Goal: Task Accomplishment & Management: Manage account settings

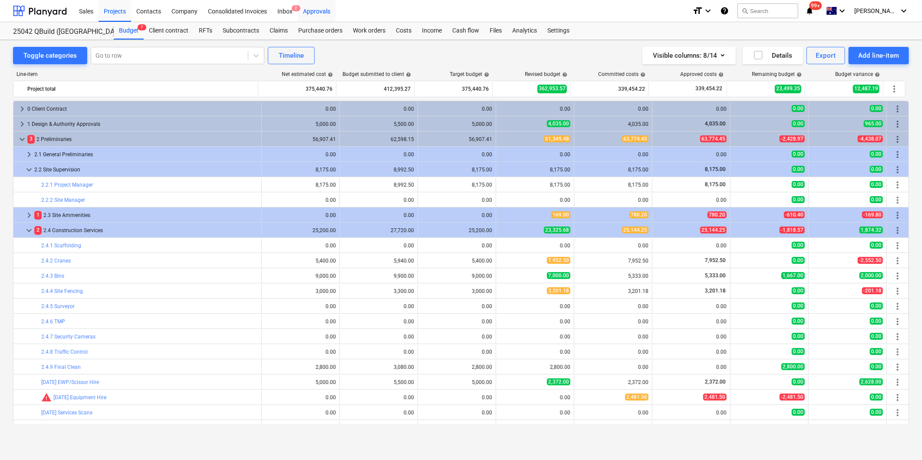
click at [313, 11] on div "Approvals" at bounding box center [317, 11] width 38 height 22
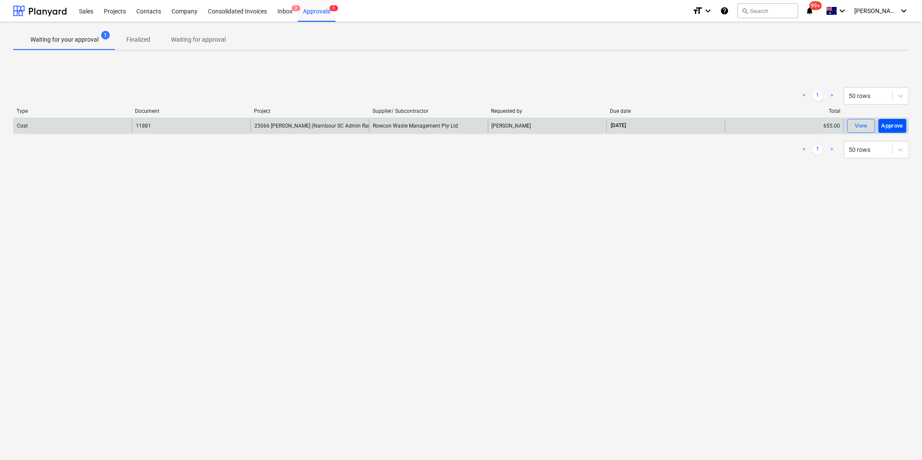
click at [895, 122] on div "Approve" at bounding box center [893, 126] width 22 height 10
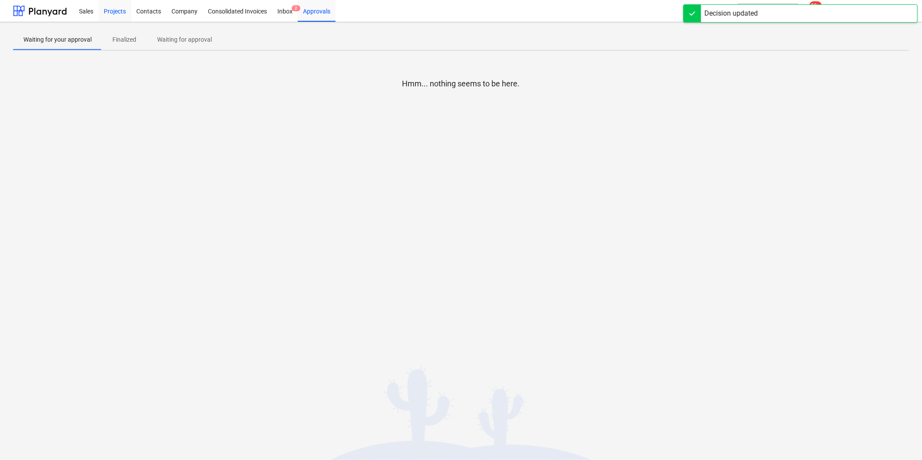
click at [123, 9] on div "Projects" at bounding box center [115, 11] width 33 height 22
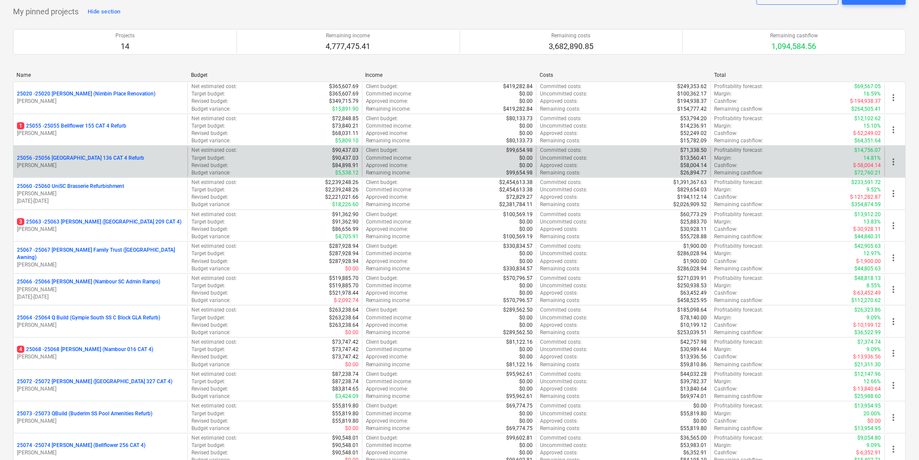
scroll to position [48, 0]
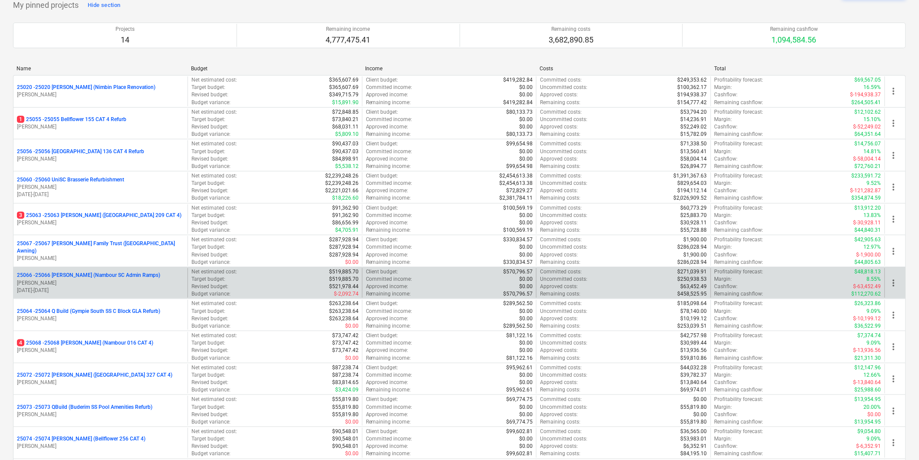
click at [121, 275] on p "25066 - 25066 [PERSON_NAME] (Nambour SC Admin Ramps)" at bounding box center [88, 275] width 143 height 7
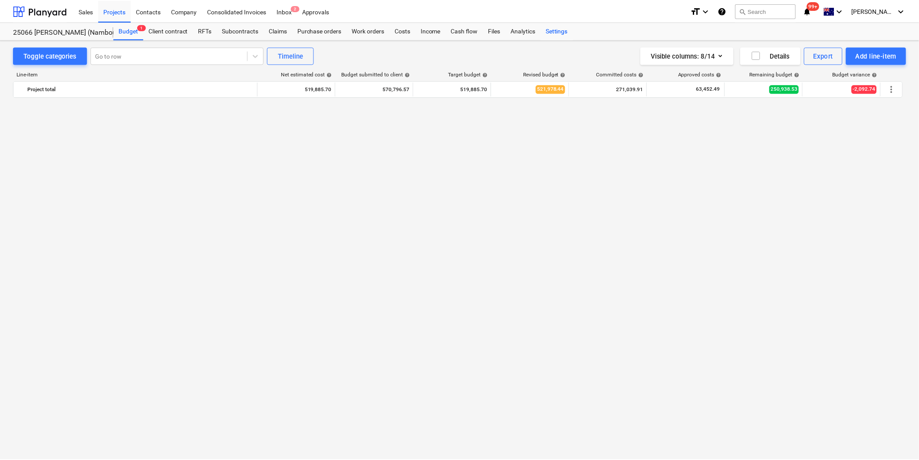
scroll to position [719, 0]
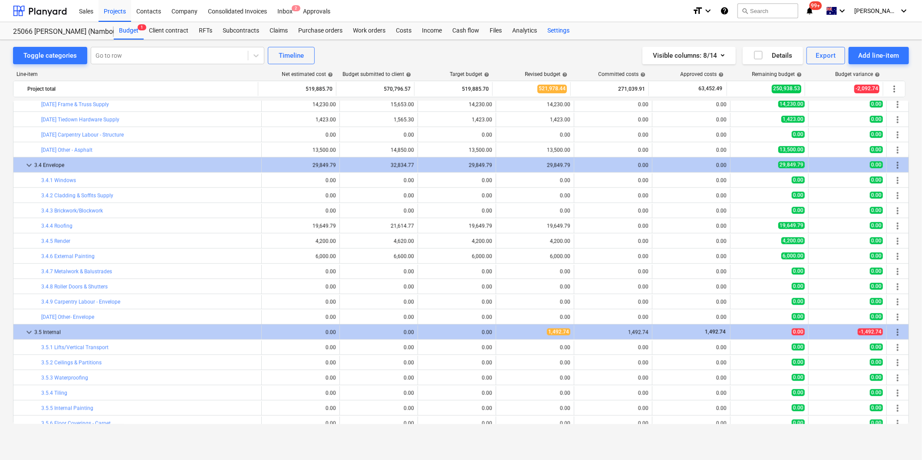
click at [561, 31] on div "Settings" at bounding box center [558, 30] width 33 height 17
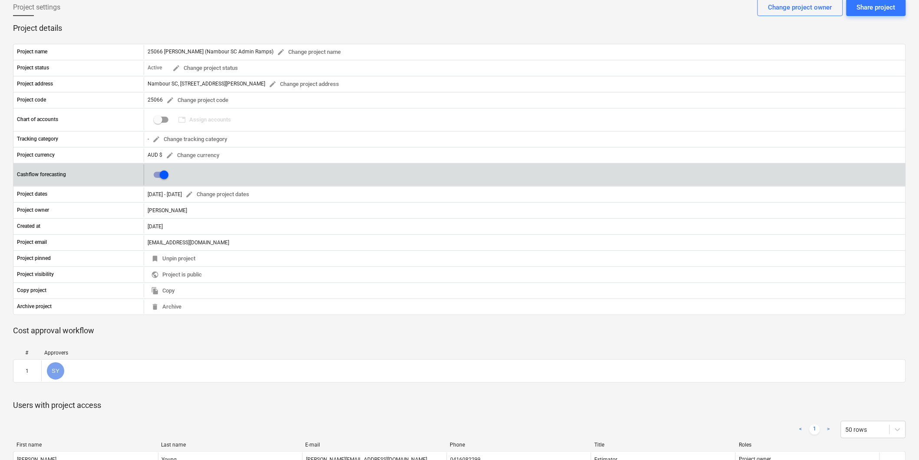
scroll to position [96, 0]
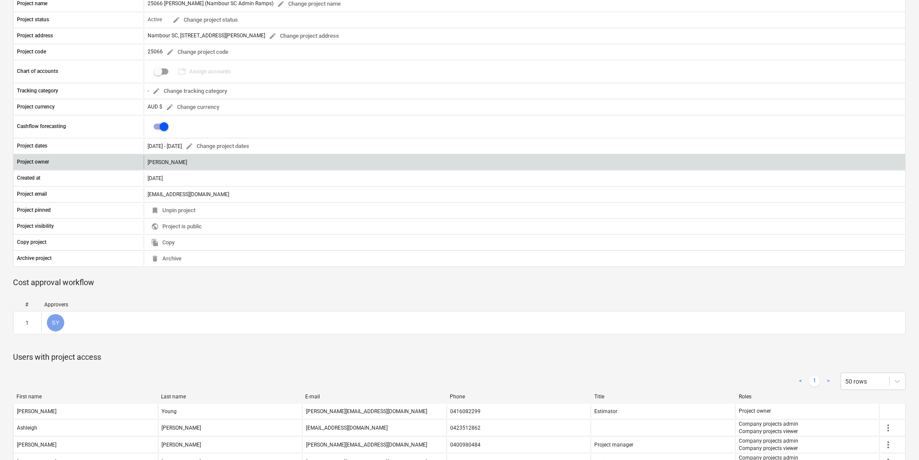
click at [175, 163] on div "[PERSON_NAME]" at bounding box center [525, 162] width 762 height 14
click at [264, 168] on div "[PERSON_NAME]" at bounding box center [525, 162] width 762 height 14
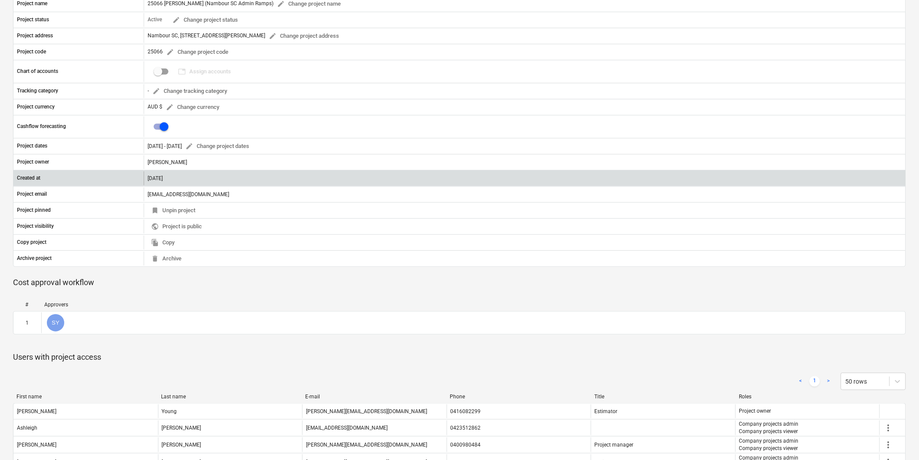
scroll to position [0, 0]
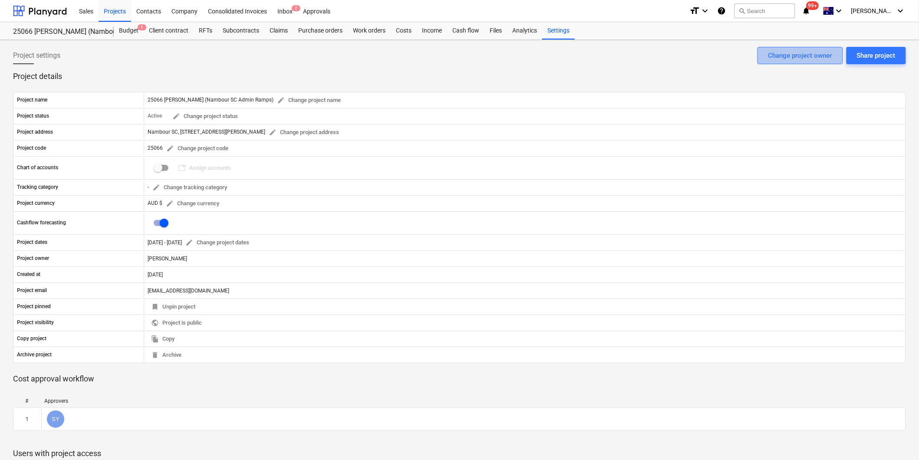
click at [806, 56] on div "Change project owner" at bounding box center [801, 55] width 64 height 11
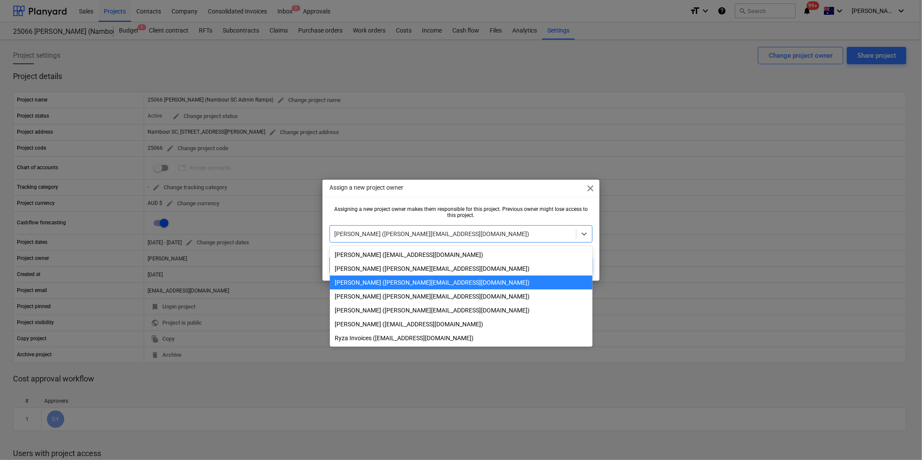
click at [426, 234] on div at bounding box center [452, 234] width 237 height 9
click at [385, 294] on div "[PERSON_NAME] ([PERSON_NAME][EMAIL_ADDRESS][DOMAIN_NAME])" at bounding box center [461, 297] width 263 height 14
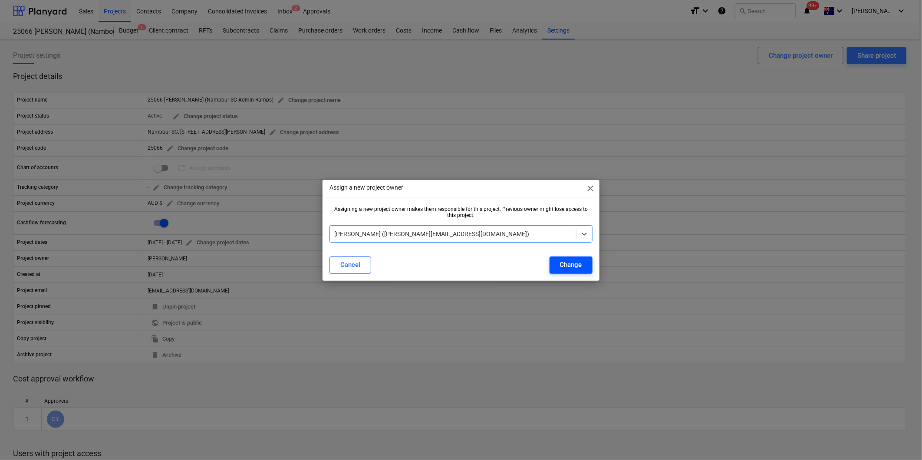
click at [580, 265] on div "Change" at bounding box center [571, 264] width 22 height 11
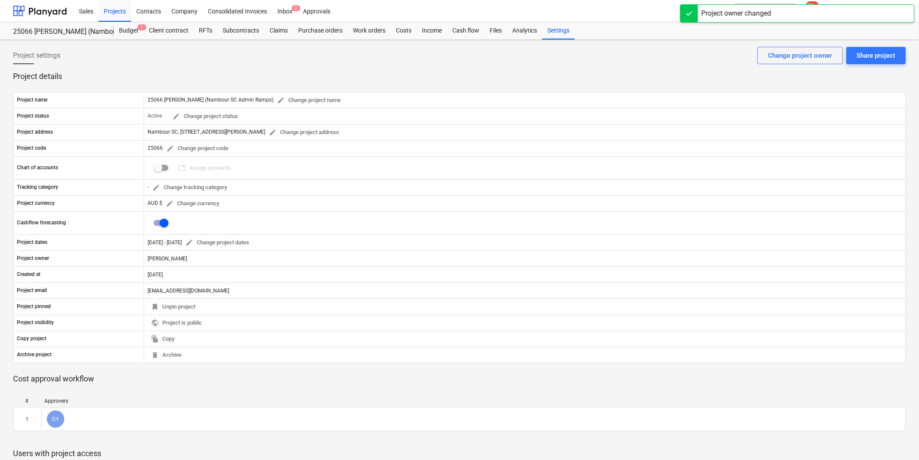
click at [309, 58] on div "Project settings Share project Change project owner" at bounding box center [459, 59] width 893 height 24
click at [324, 9] on div "Approvals" at bounding box center [317, 11] width 38 height 22
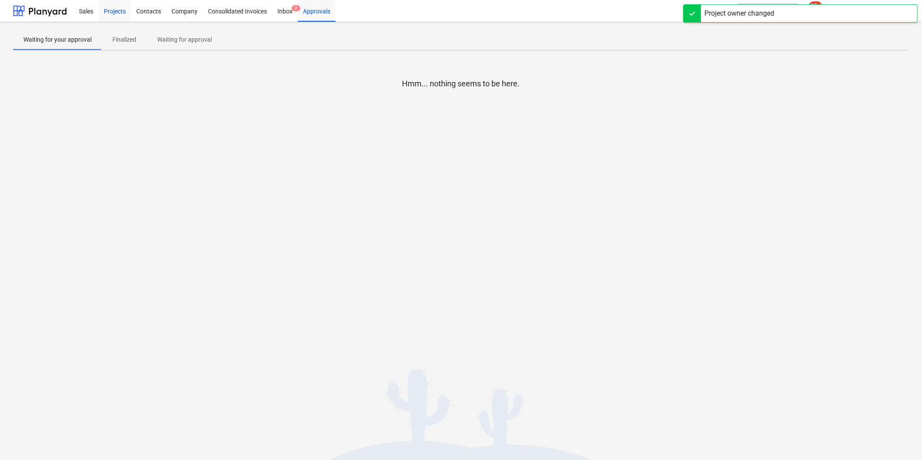
click at [110, 11] on div "Projects" at bounding box center [115, 11] width 33 height 22
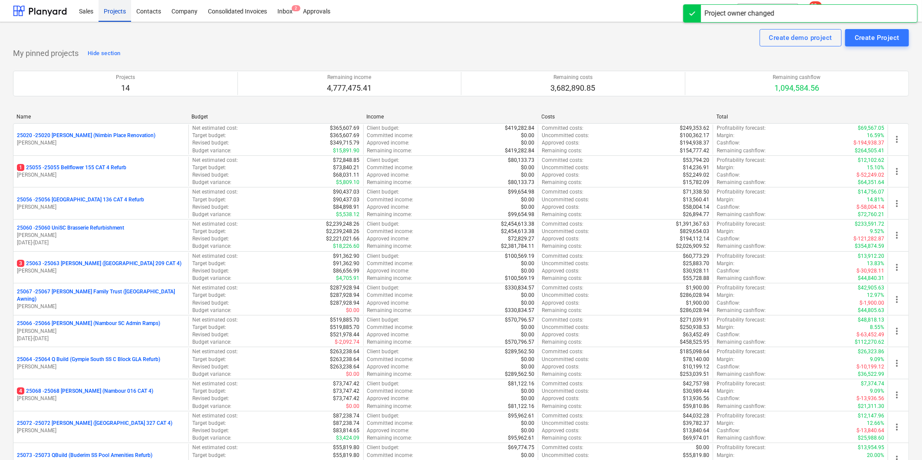
click at [118, 12] on div "Projects" at bounding box center [115, 11] width 33 height 22
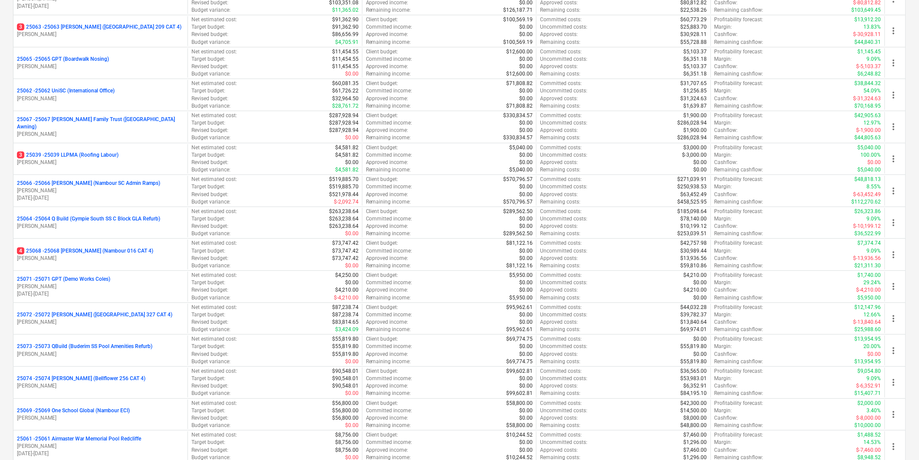
scroll to position [1061, 0]
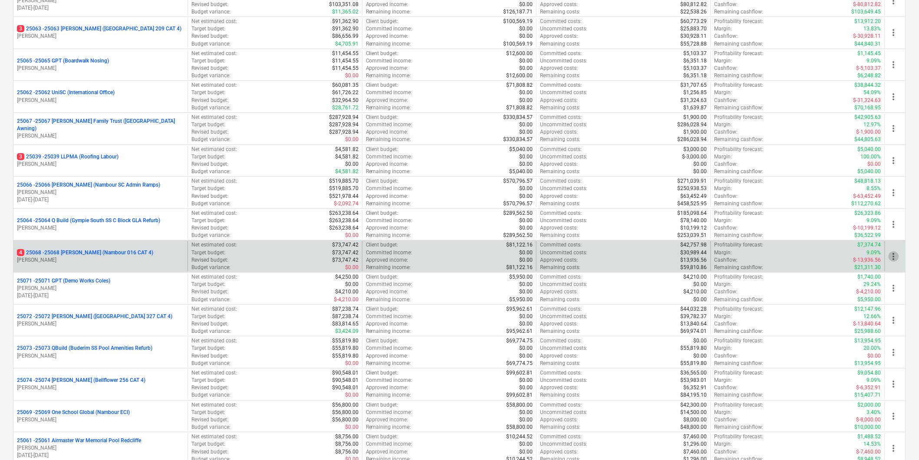
click at [891, 261] on span "more_vert" at bounding box center [894, 256] width 10 height 10
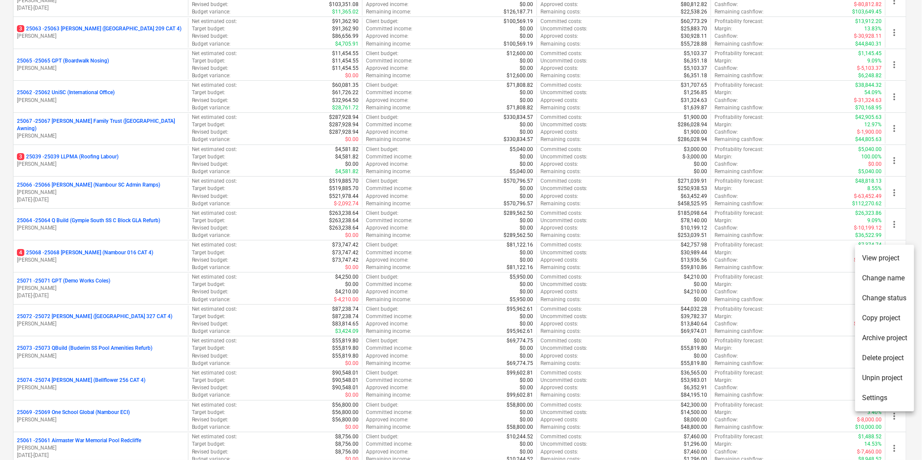
click at [92, 218] on div at bounding box center [461, 230] width 922 height 460
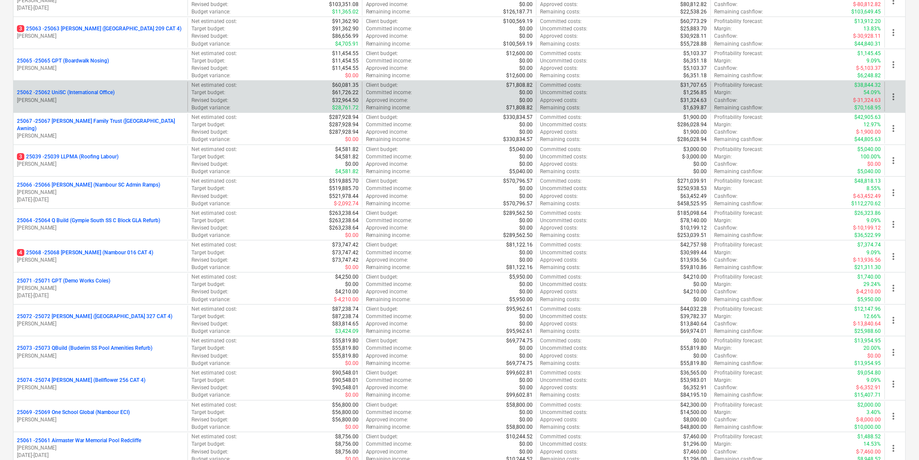
click at [87, 93] on p "25062 - 25062 UniSC (International Office)" at bounding box center [66, 92] width 98 height 7
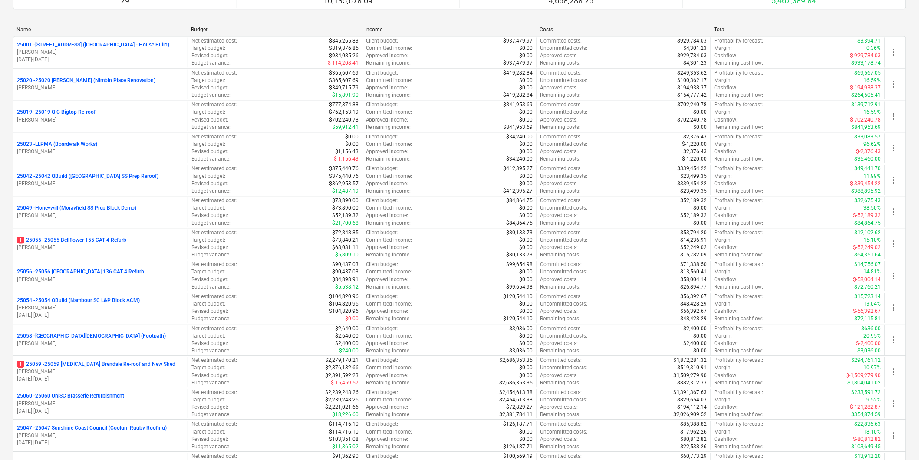
scroll to position [627, 0]
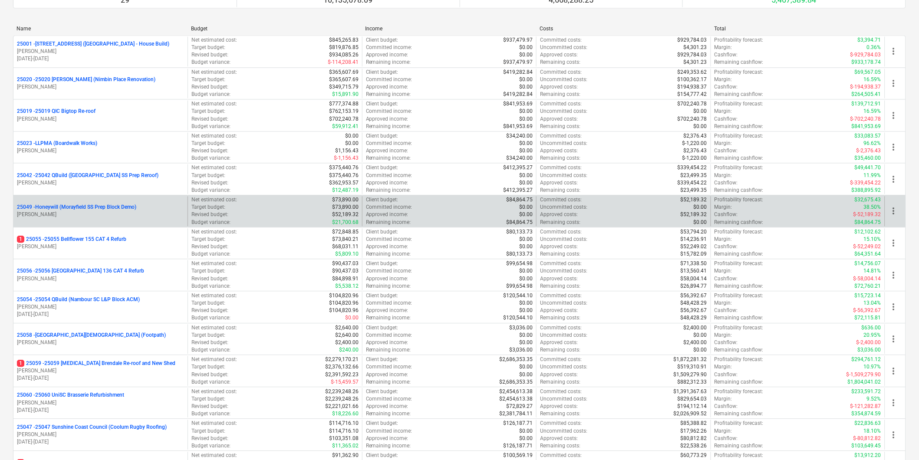
click at [101, 211] on p "25049 - Honeywill (Morayfield SS Prep Block Demo)" at bounding box center [76, 207] width 119 height 7
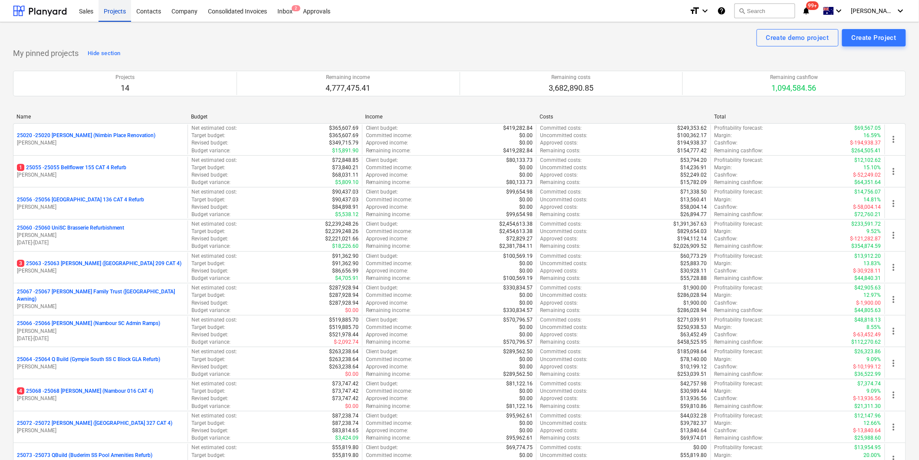
click at [116, 10] on div "Projects" at bounding box center [115, 11] width 33 height 22
click at [178, 14] on div "Company" at bounding box center [184, 11] width 36 height 22
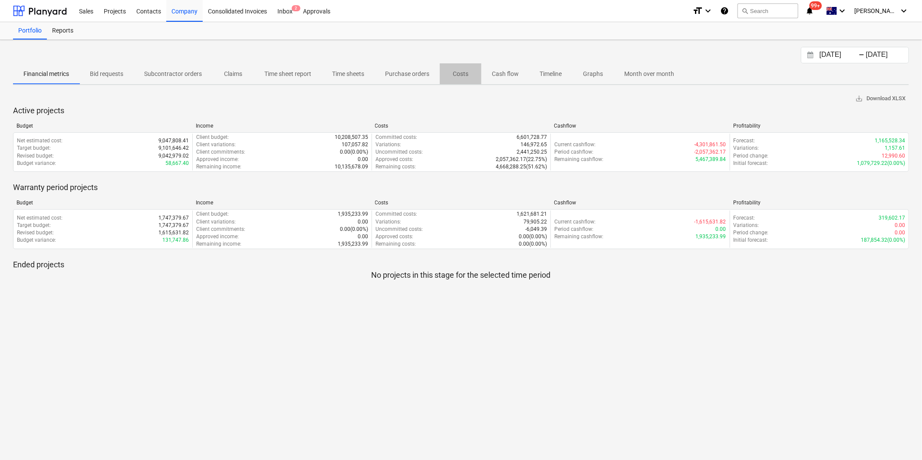
click at [463, 72] on p "Costs" at bounding box center [460, 73] width 21 height 9
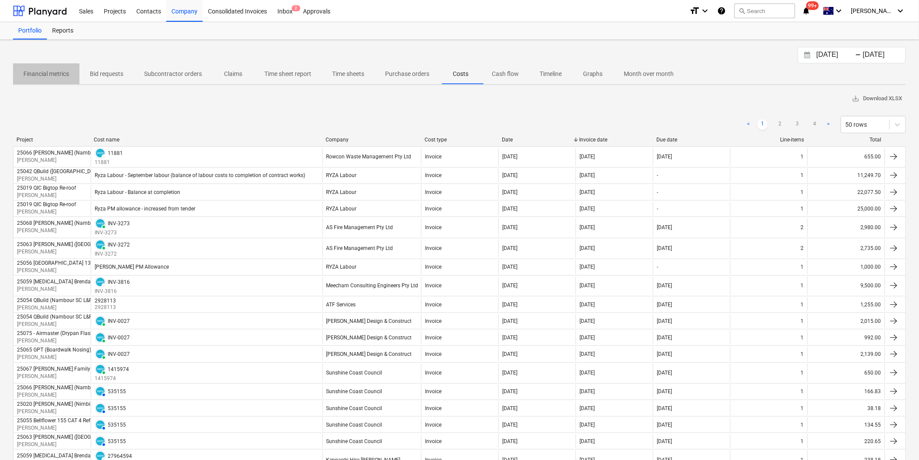
click at [48, 73] on p "Financial metrics" at bounding box center [46, 73] width 46 height 9
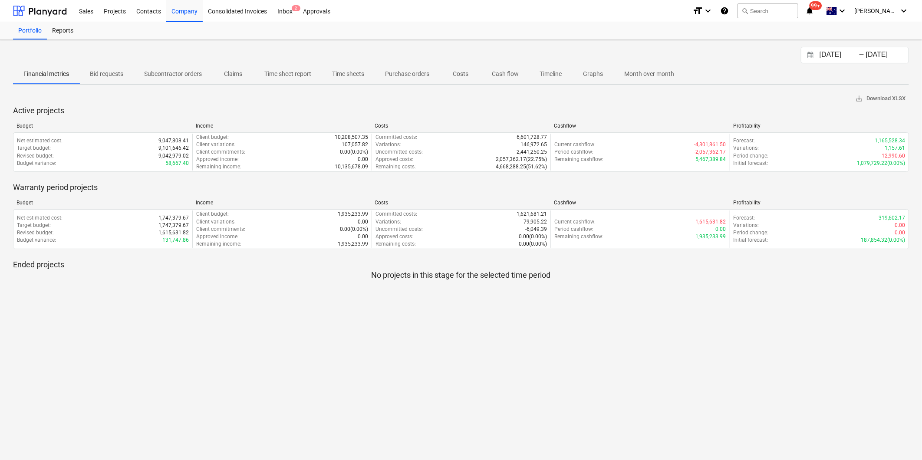
click at [169, 71] on p "Subcontractor orders" at bounding box center [173, 73] width 58 height 9
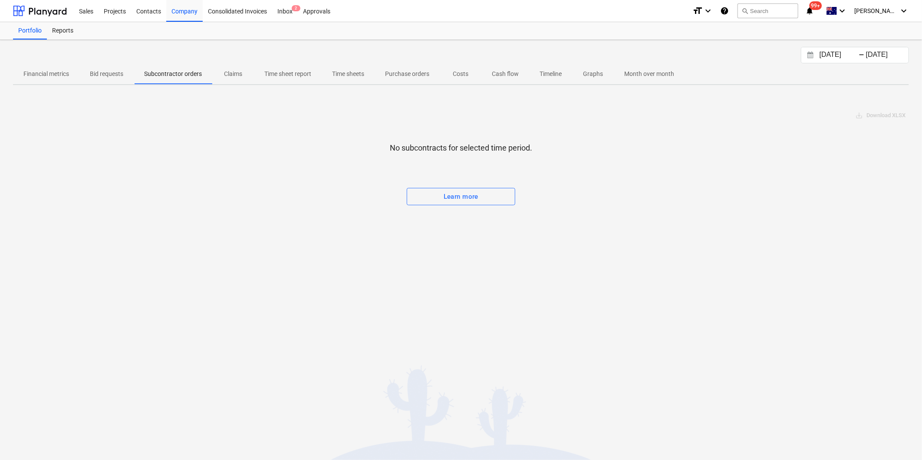
click at [238, 73] on p "Claims" at bounding box center [233, 73] width 21 height 9
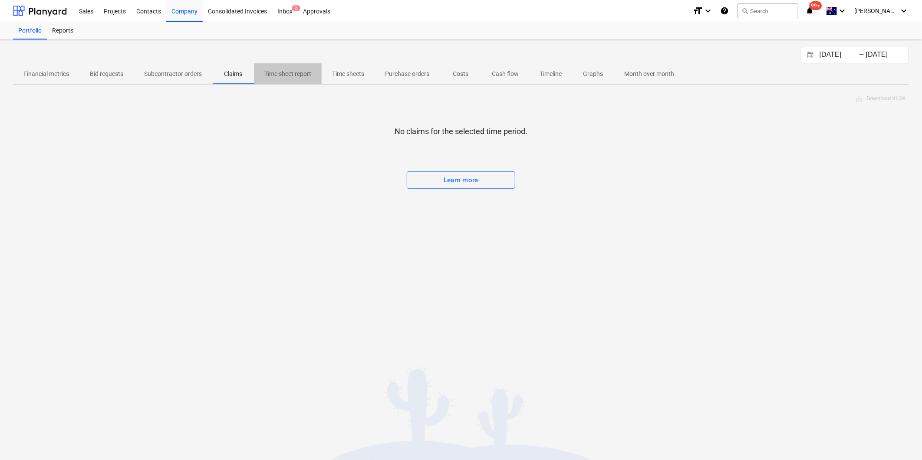
click at [297, 74] on p "Time sheet report" at bounding box center [287, 73] width 47 height 9
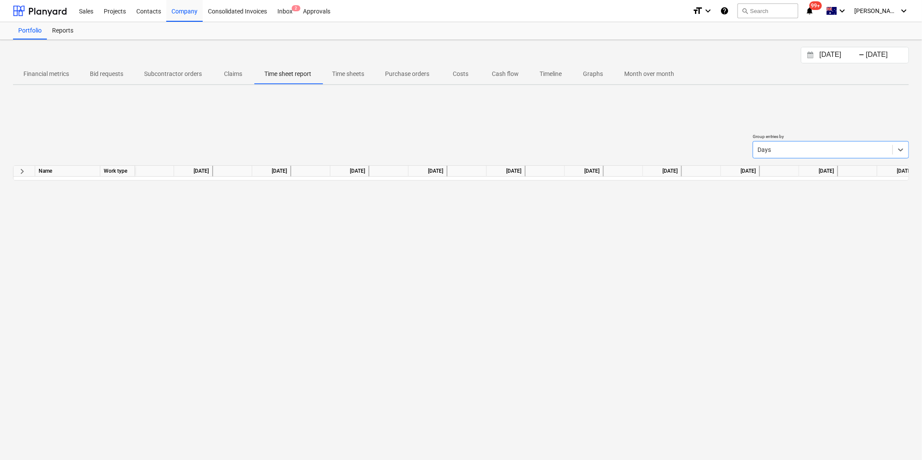
click at [337, 74] on p "Time sheets" at bounding box center [348, 73] width 32 height 9
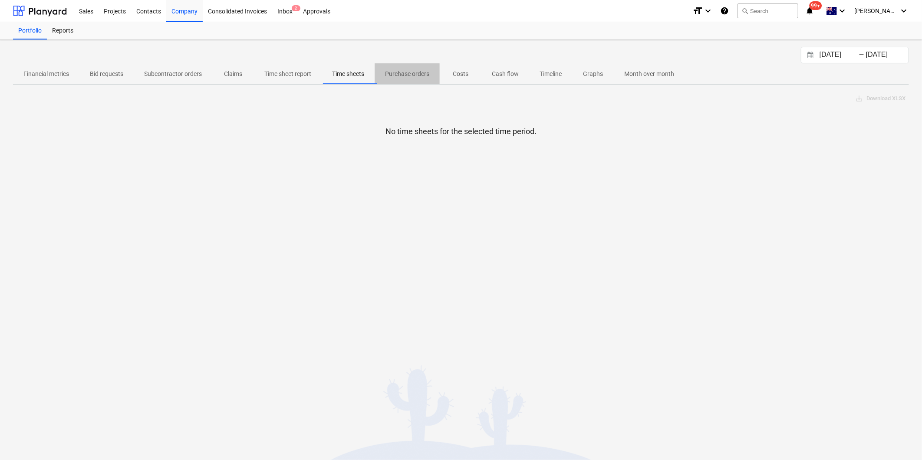
click at [414, 73] on p "Purchase orders" at bounding box center [407, 73] width 44 height 9
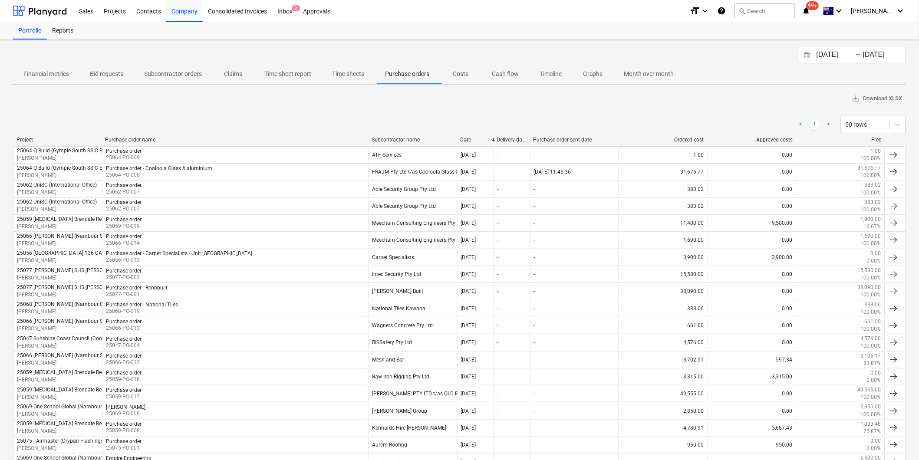
click at [466, 71] on p "Costs" at bounding box center [460, 73] width 21 height 9
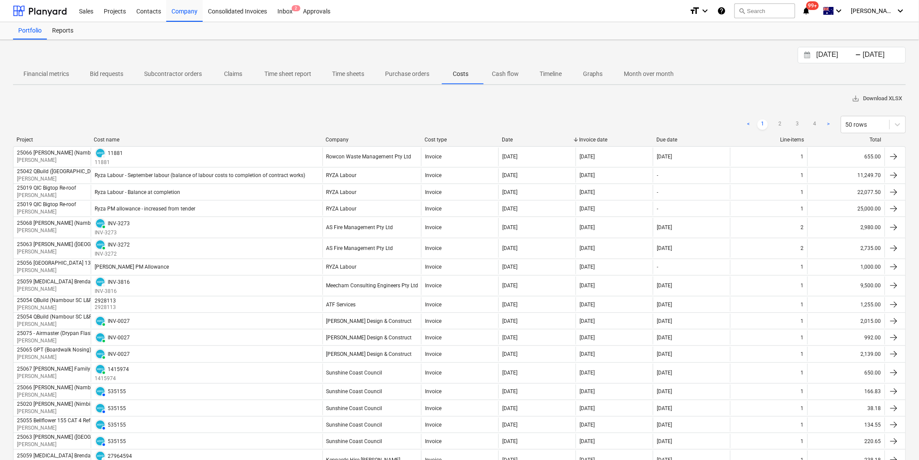
click at [882, 96] on span "save_alt Download XLSX" at bounding box center [877, 99] width 50 height 10
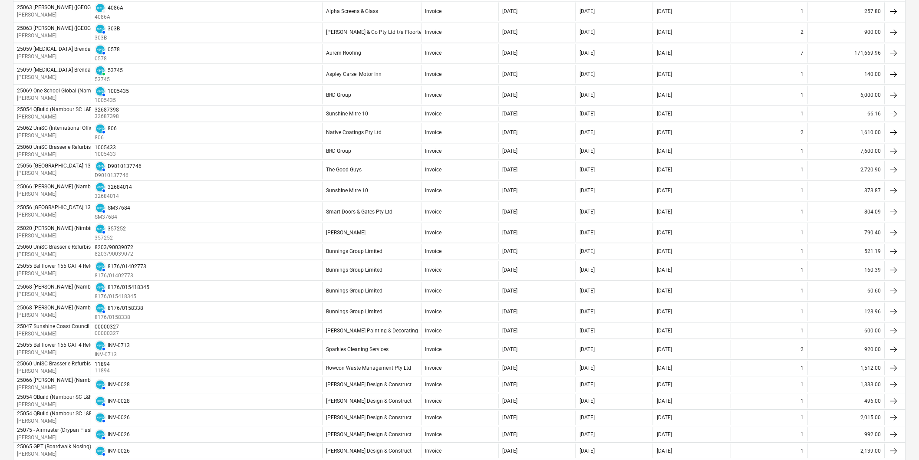
scroll to position [682, 0]
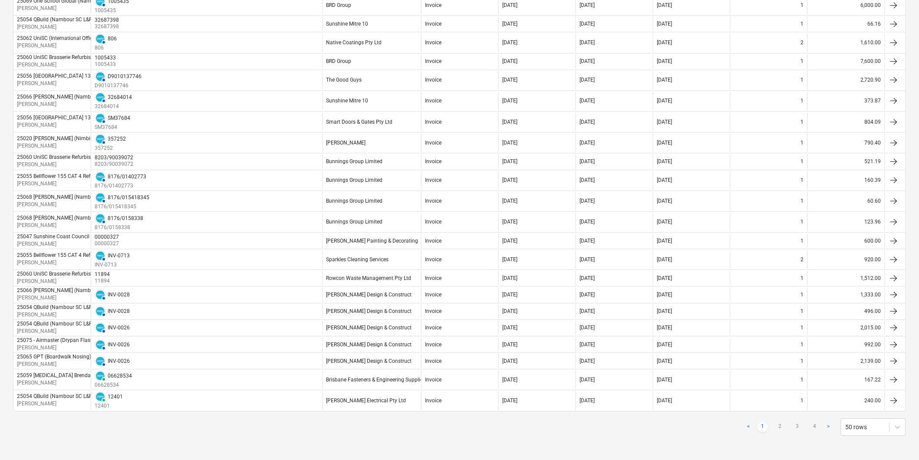
drag, startPoint x: 817, startPoint y: 426, endPoint x: 830, endPoint y: 429, distance: 13.4
click at [817, 426] on link "4" at bounding box center [815, 427] width 10 height 10
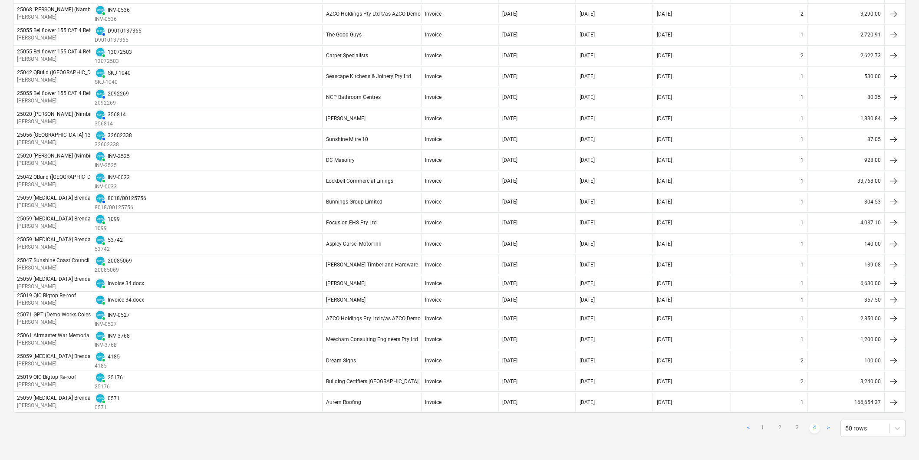
scroll to position [744, 0]
click at [830, 424] on link ">" at bounding box center [829, 427] width 10 height 10
click at [800, 425] on link "3" at bounding box center [798, 427] width 10 height 10
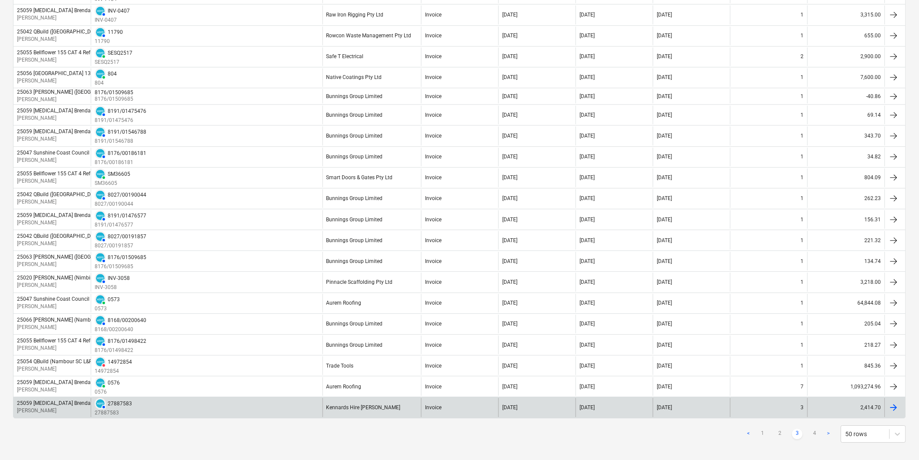
scroll to position [752, 0]
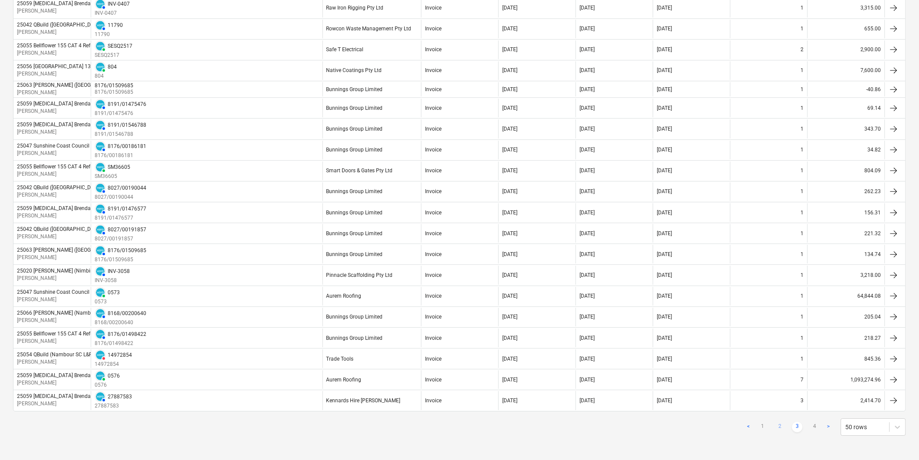
click at [785, 427] on link "2" at bounding box center [780, 427] width 10 height 10
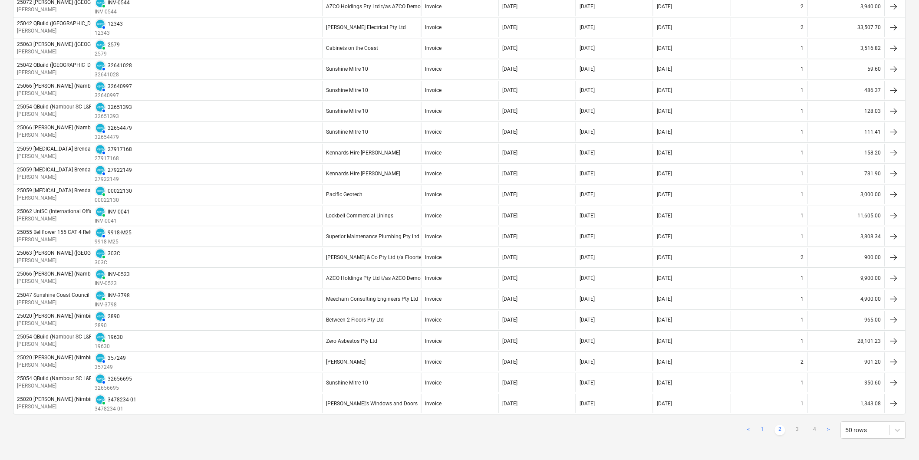
click at [766, 429] on link "1" at bounding box center [763, 430] width 10 height 10
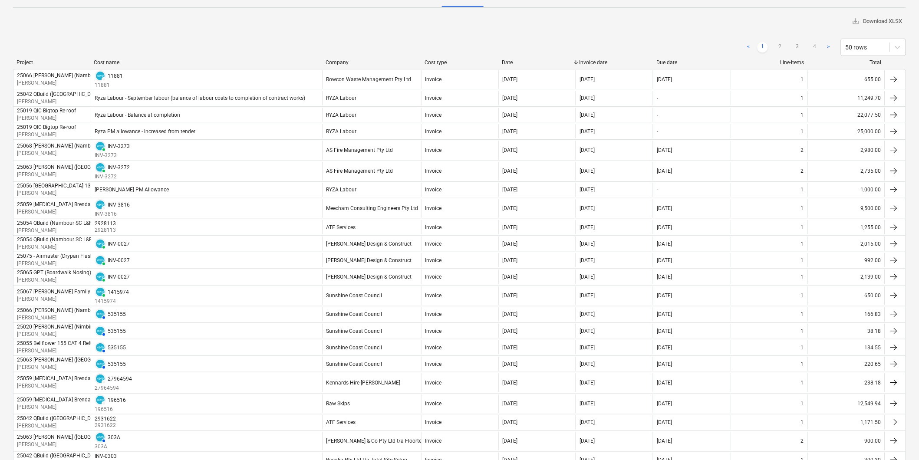
scroll to position [0, 0]
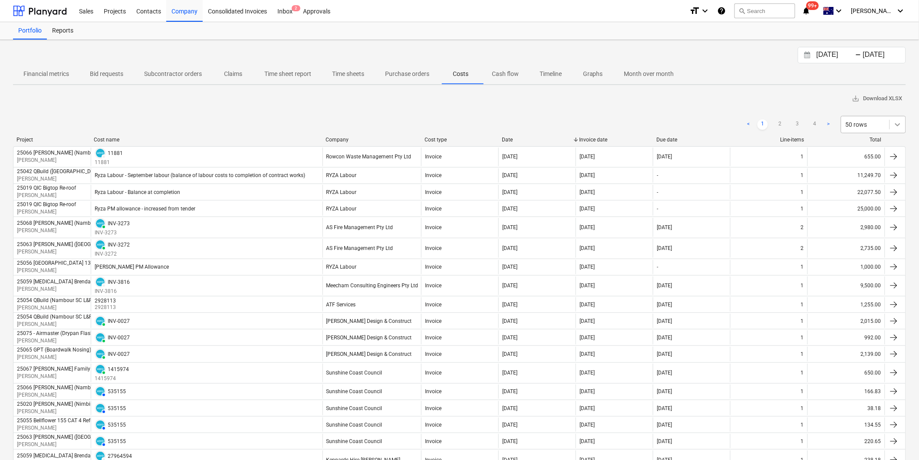
click at [901, 125] on icon at bounding box center [898, 124] width 9 height 9
click at [859, 218] on div "100 rows" at bounding box center [874, 214] width 65 height 14
click at [149, 13] on div "Contacts" at bounding box center [148, 11] width 35 height 22
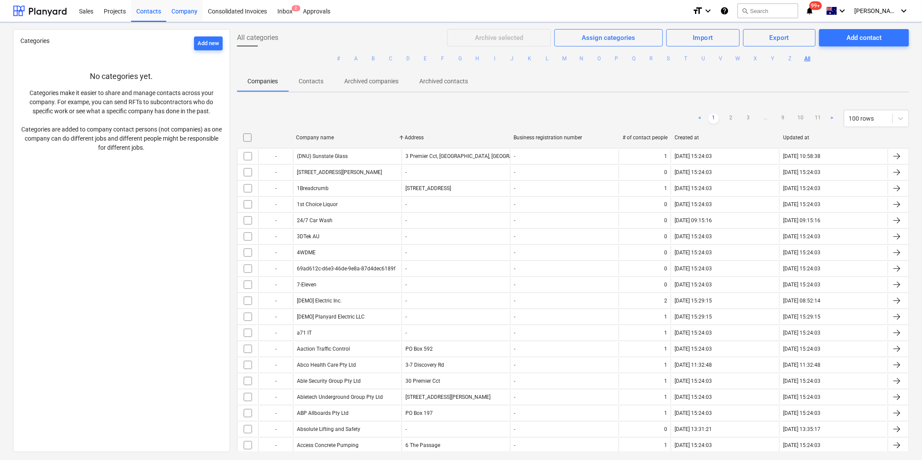
click at [184, 13] on div "Company" at bounding box center [184, 11] width 36 height 22
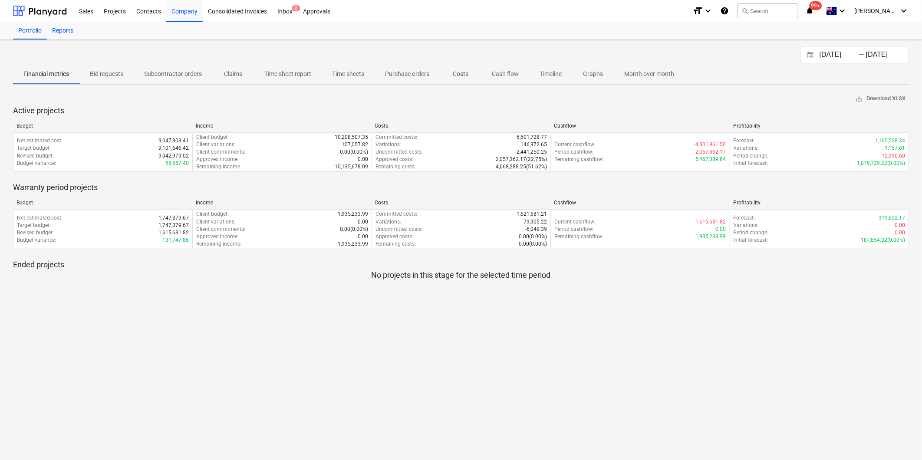
click at [65, 32] on div "Reports" at bounding box center [63, 30] width 32 height 17
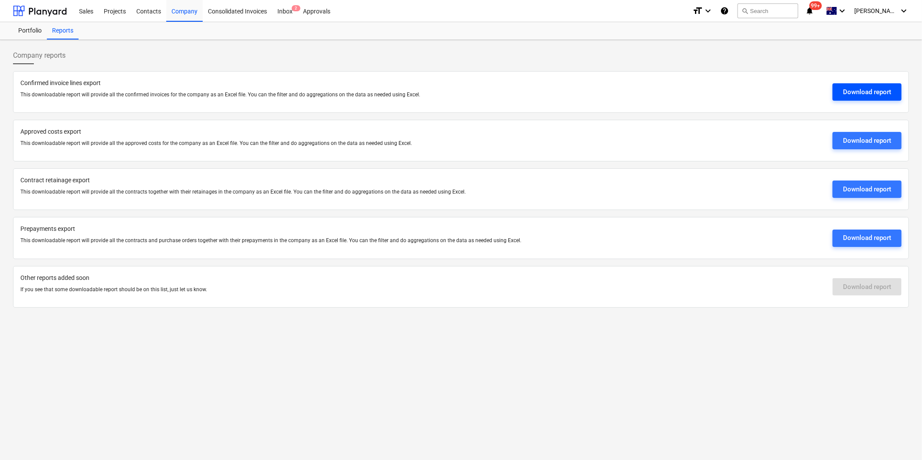
click at [863, 91] on div "Download report" at bounding box center [867, 91] width 48 height 11
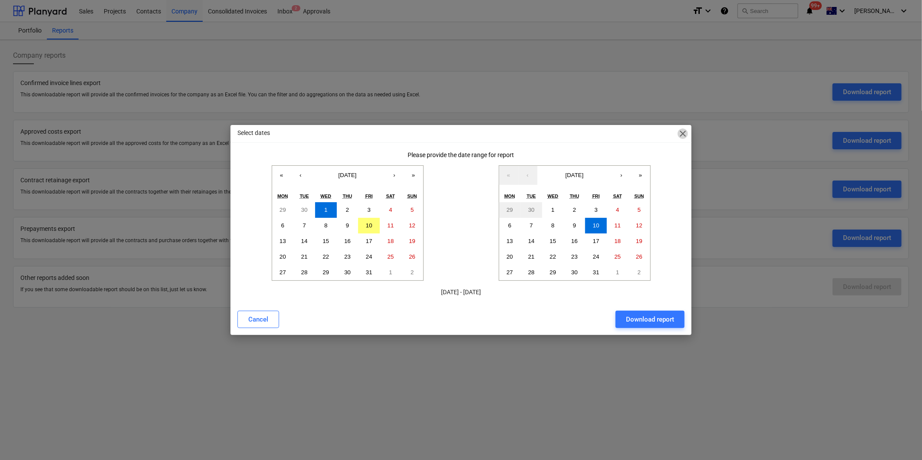
click at [683, 132] on span "close" at bounding box center [683, 134] width 10 height 10
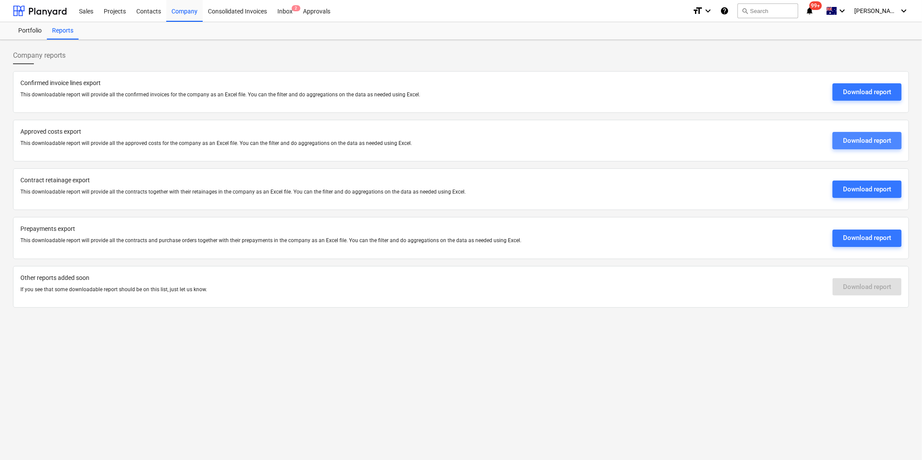
click at [862, 136] on div "Download report" at bounding box center [867, 140] width 48 height 11
click at [106, 9] on div "Projects" at bounding box center [115, 11] width 33 height 22
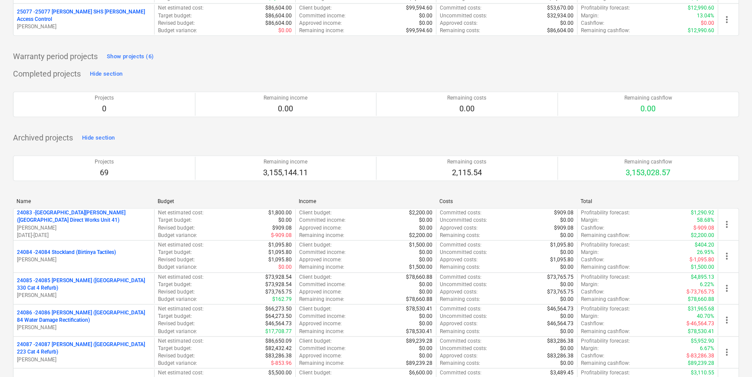
scroll to position [1551, 0]
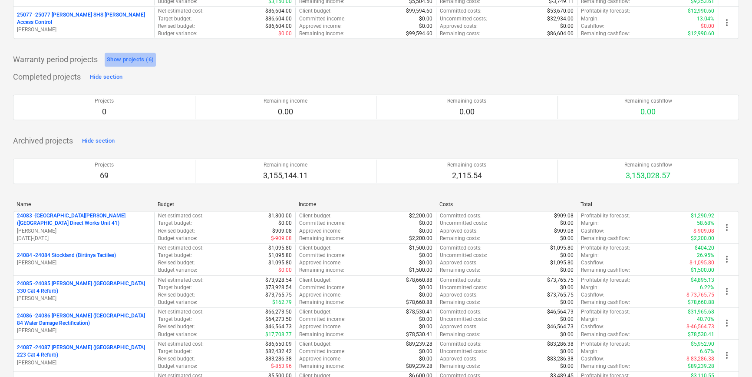
click at [127, 59] on div "Show projects (6)" at bounding box center [130, 60] width 47 height 10
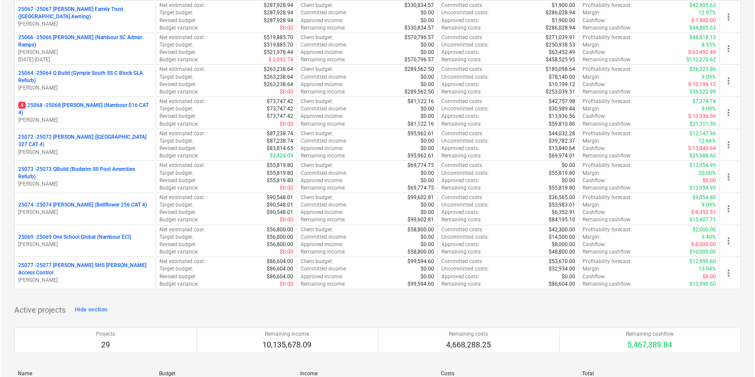
scroll to position [0, 0]
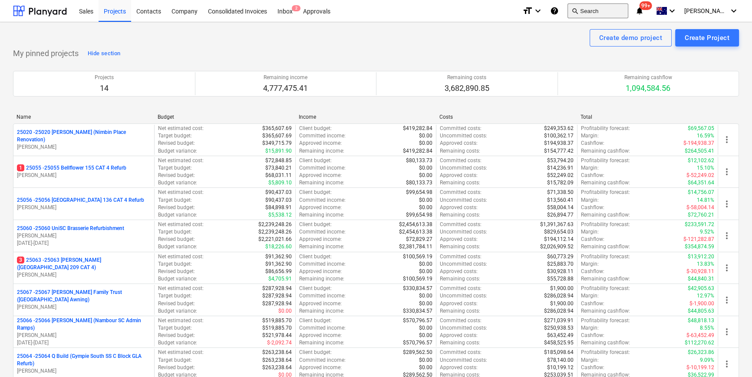
click at [628, 11] on button "search Search" at bounding box center [598, 10] width 61 height 15
